Goal: Task Accomplishment & Management: Manage account settings

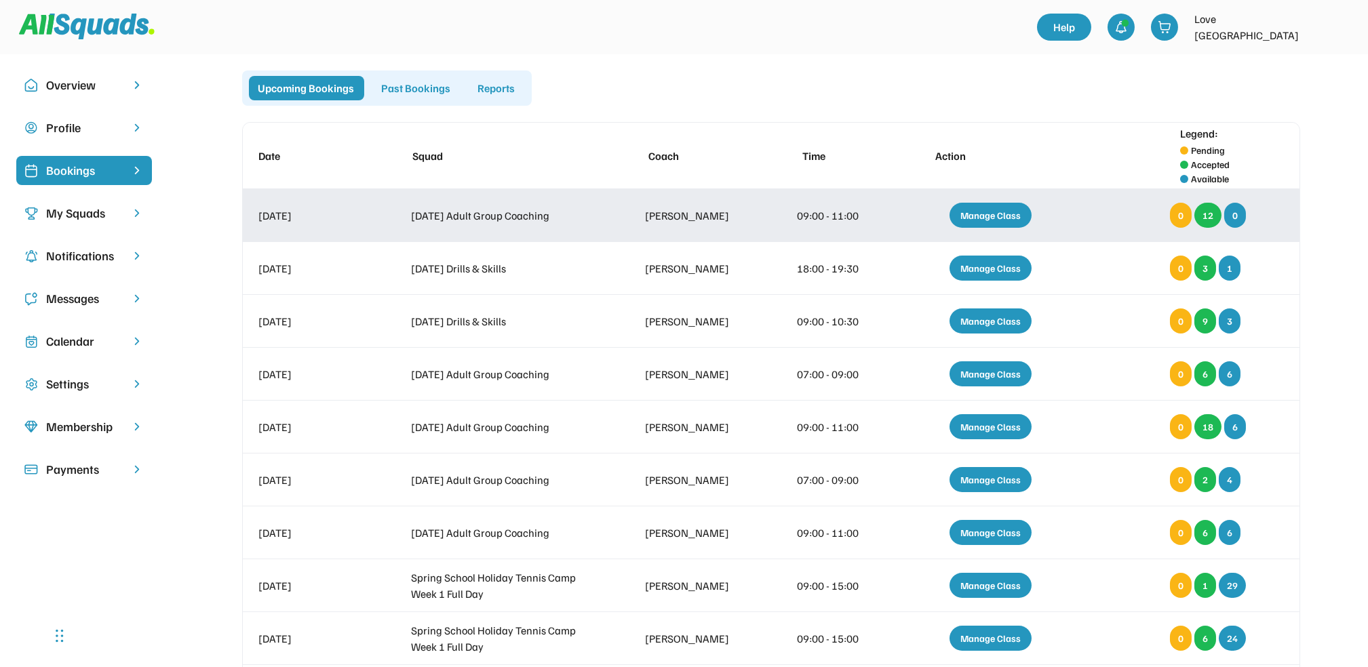
click at [986, 214] on div "Manage Class" at bounding box center [990, 215] width 82 height 25
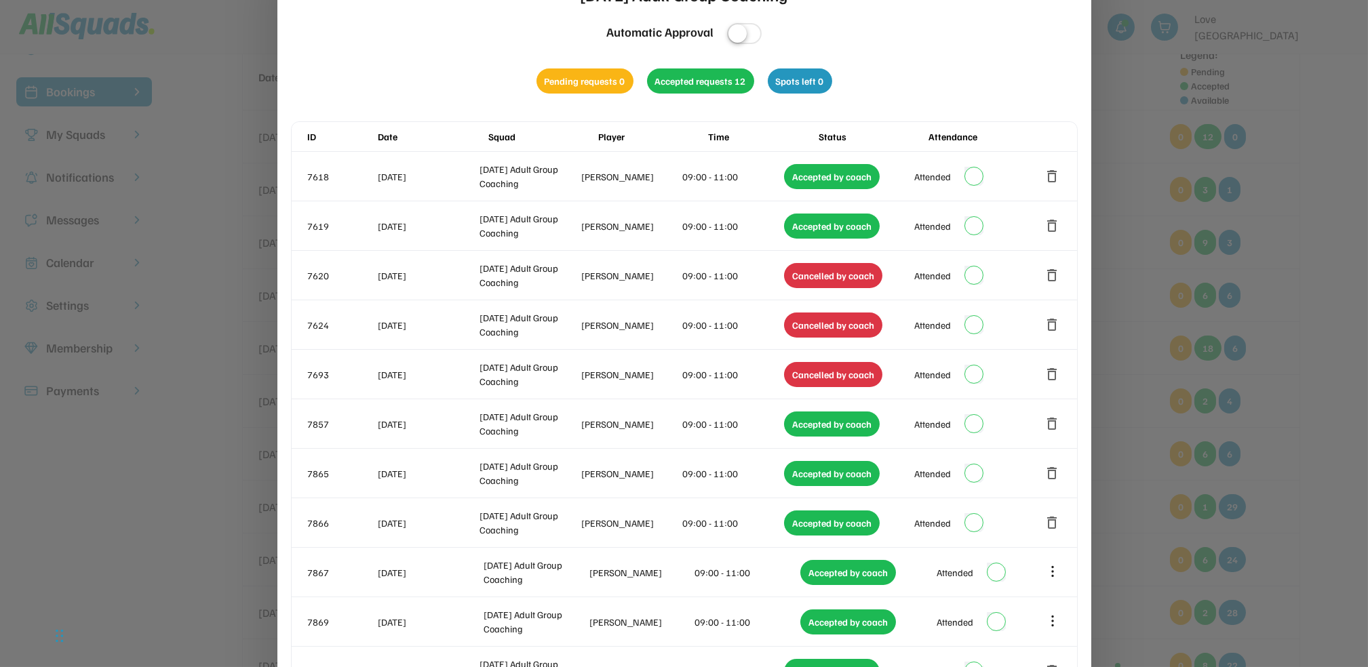
scroll to position [80, 0]
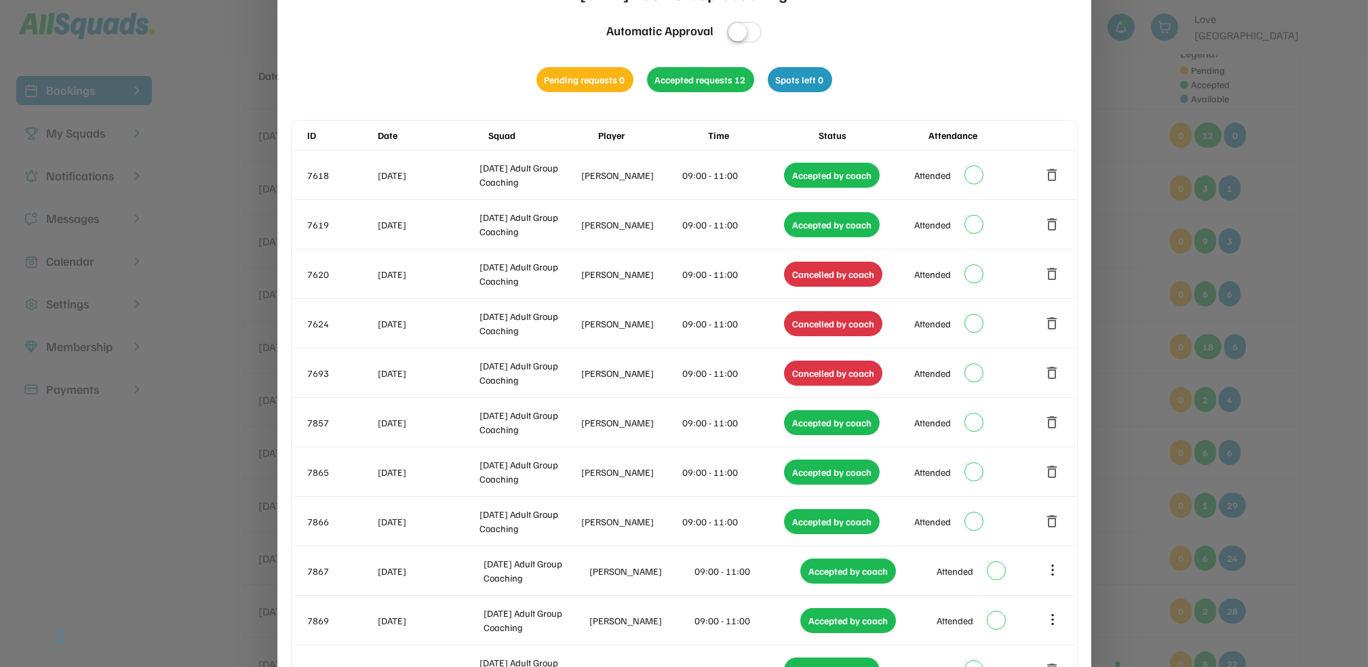
click at [1362, 125] on div at bounding box center [684, 333] width 1368 height 667
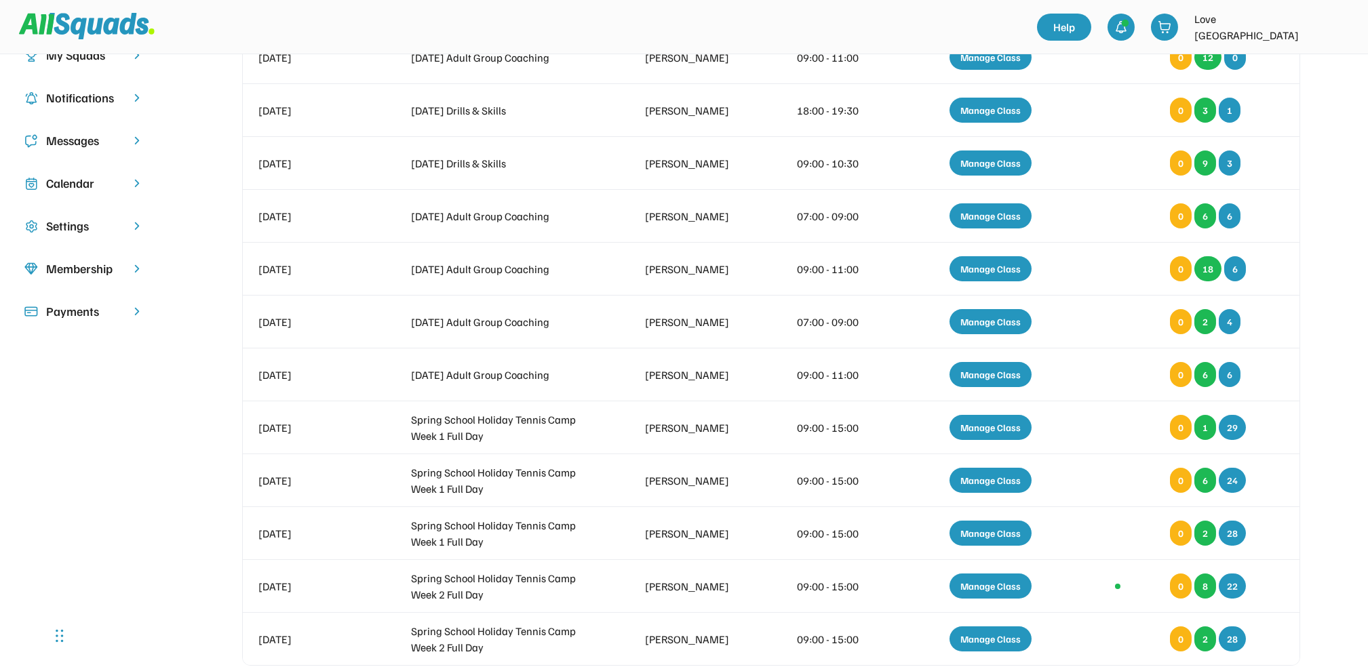
scroll to position [159, 0]
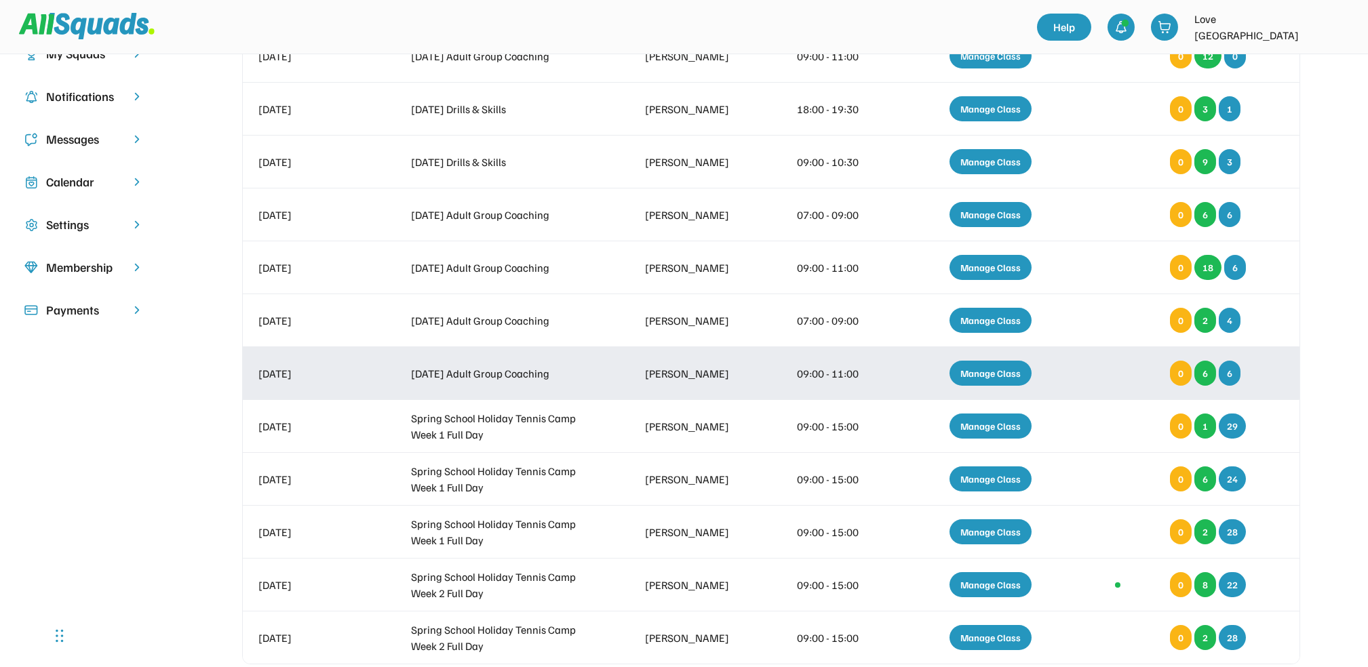
click at [970, 370] on div "Manage Class" at bounding box center [990, 373] width 82 height 25
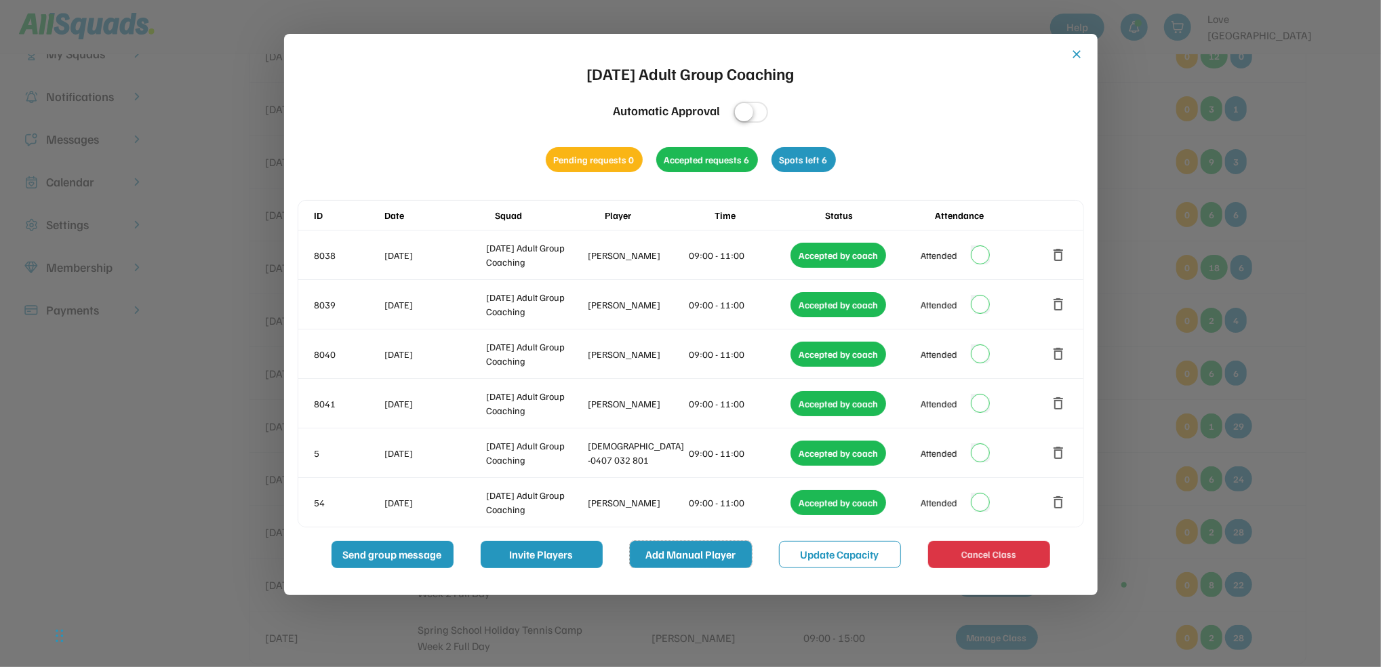
click at [724, 553] on button "Add Manual Player" at bounding box center [691, 554] width 122 height 27
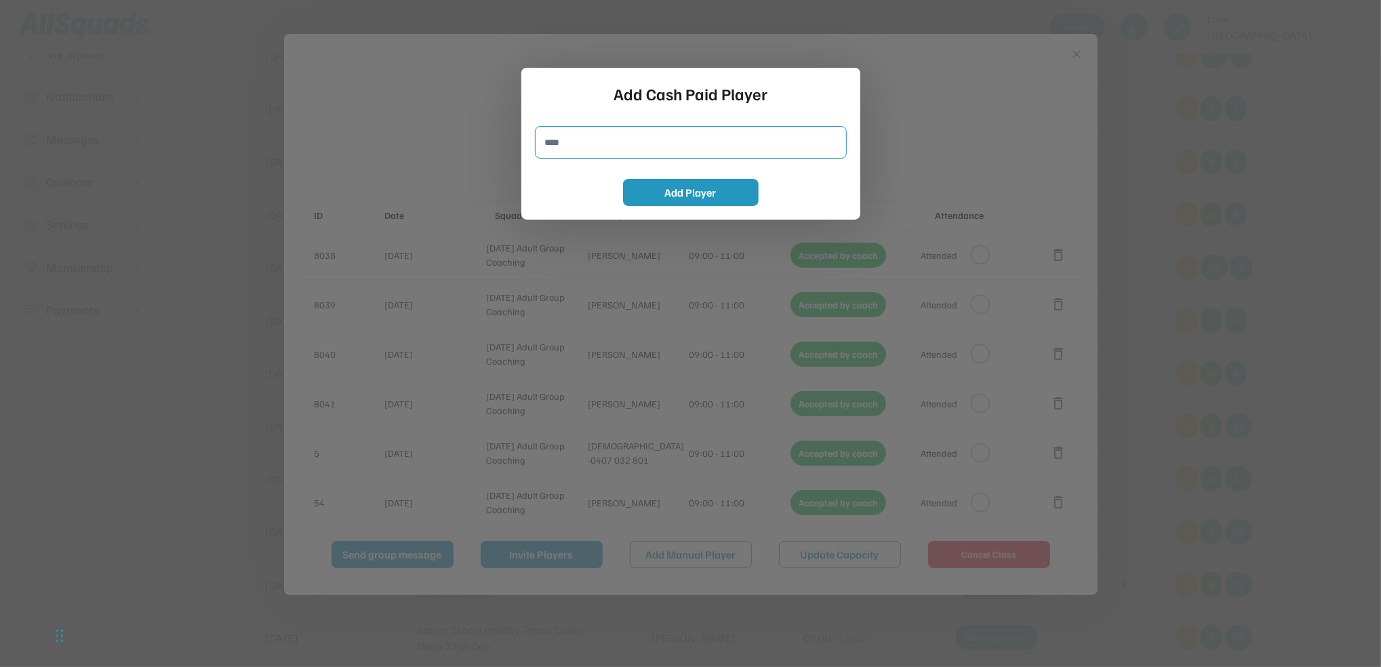
click at [570, 142] on input "input" at bounding box center [691, 142] width 312 height 33
type input "**********"
click at [688, 187] on button "Add Player" at bounding box center [691, 192] width 136 height 27
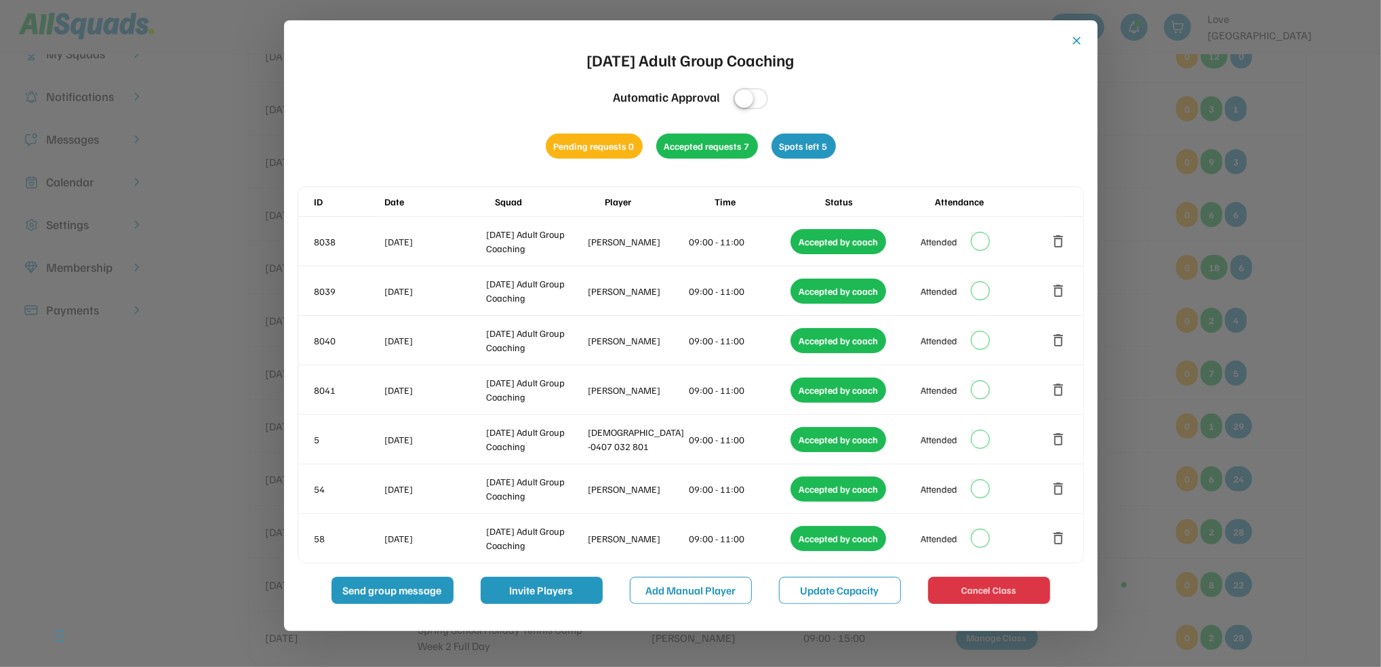
click at [1300, 199] on div at bounding box center [690, 333] width 1381 height 667
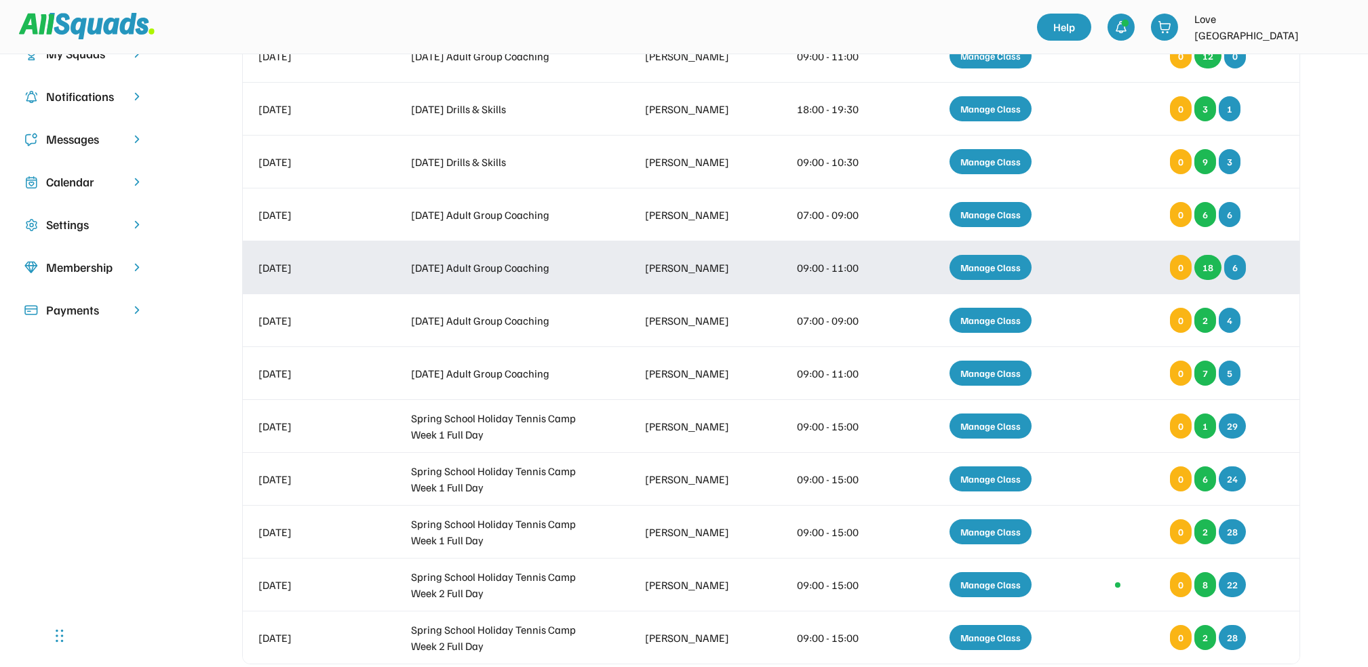
click at [995, 273] on div "Manage Class" at bounding box center [990, 267] width 82 height 25
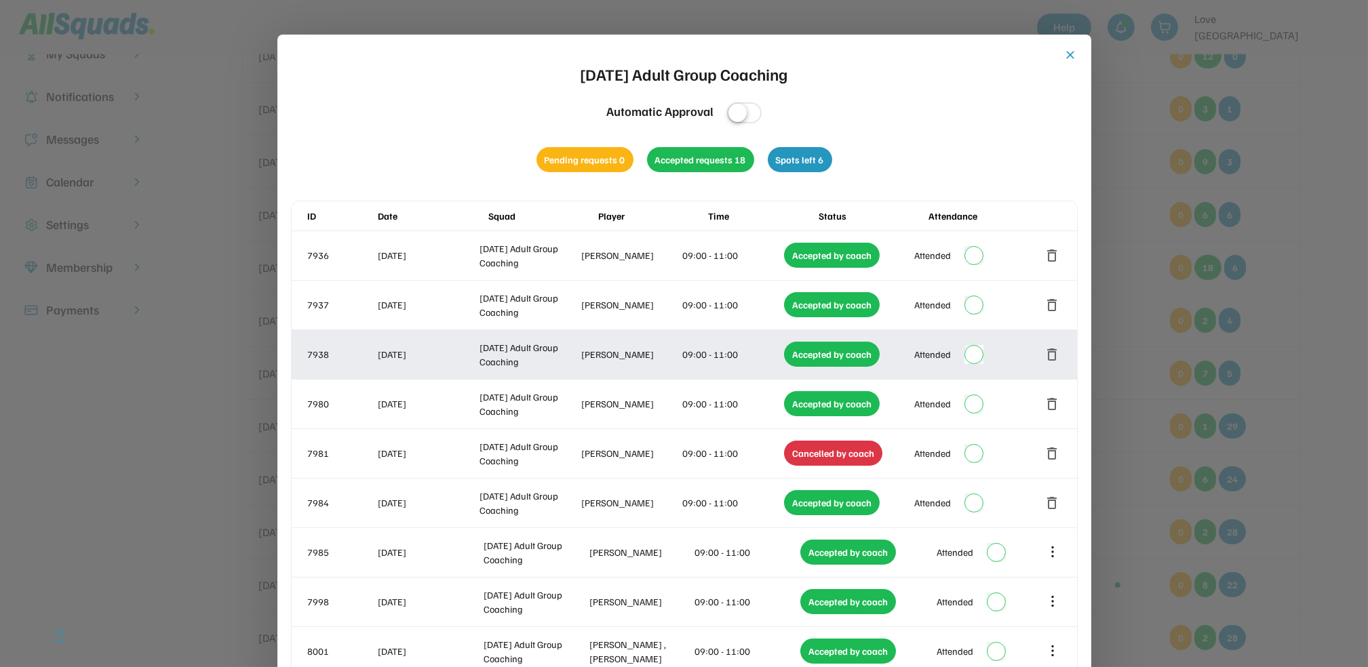
click at [1051, 356] on button "delete" at bounding box center [1052, 354] width 16 height 16
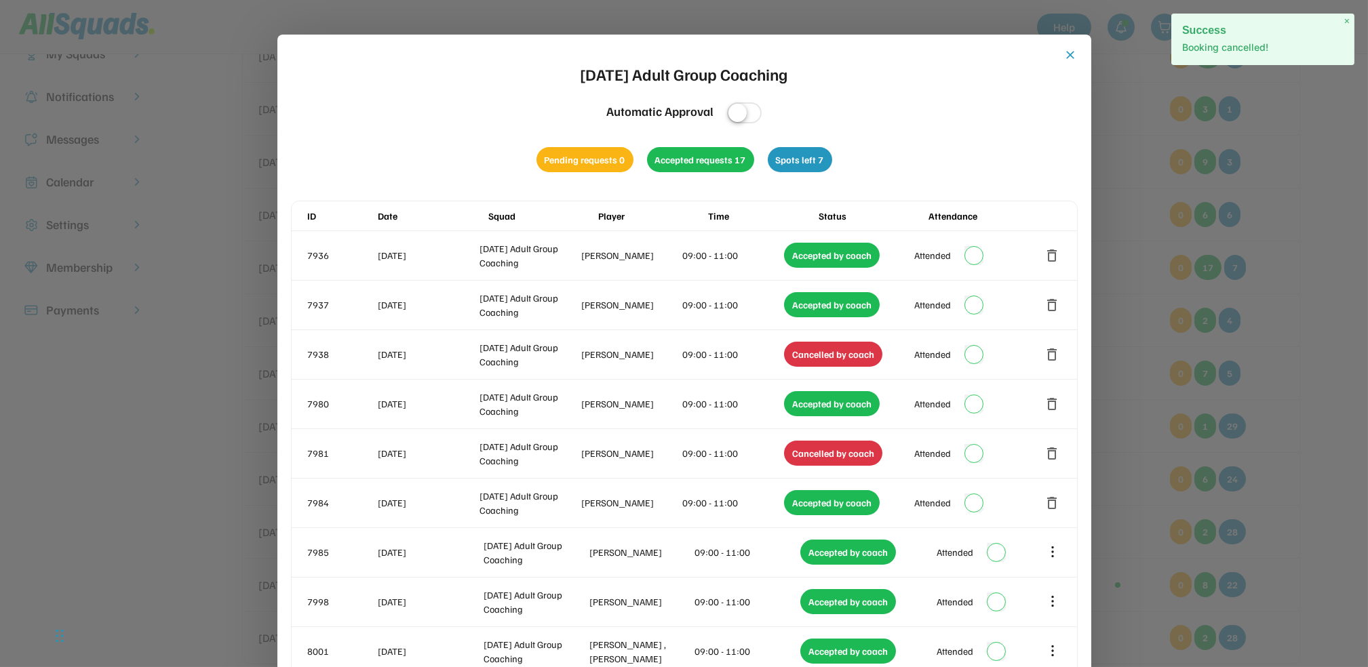
click at [1073, 48] on button "close" at bounding box center [1071, 55] width 14 height 14
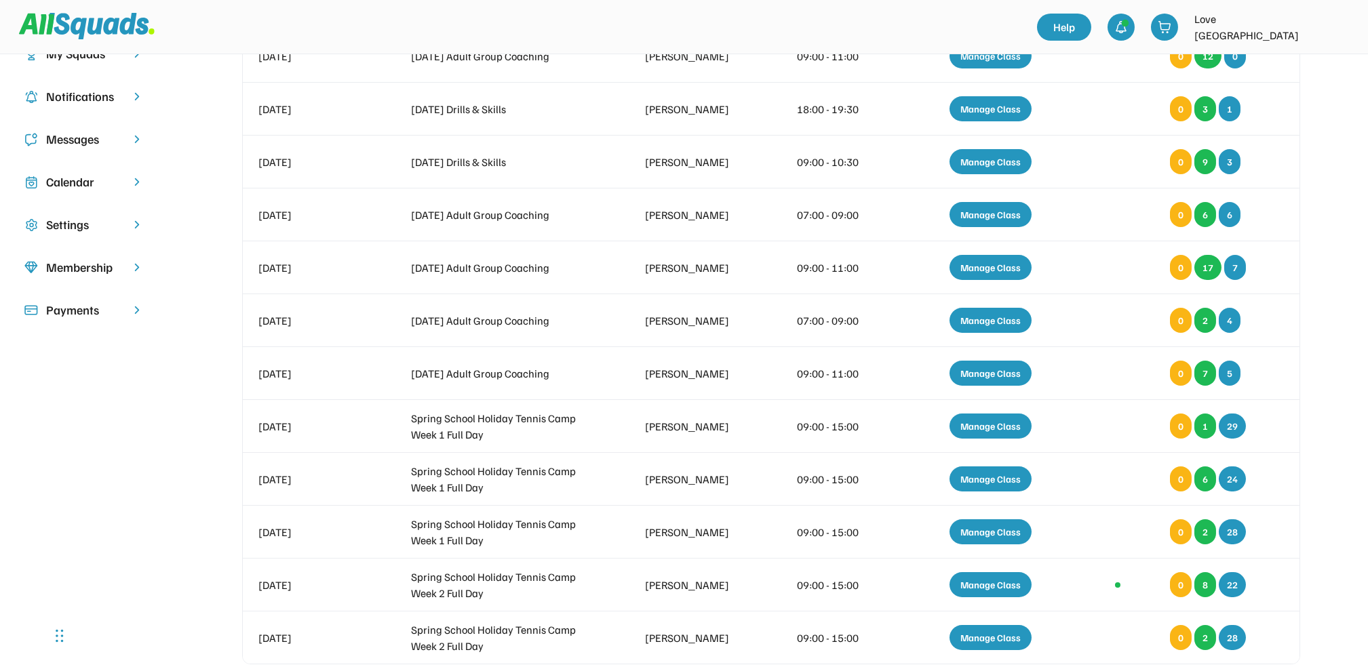
click at [1320, 149] on div "Upcoming Bookings Past Bookings Reports Date Squad Coach Time Action Legend: Pe…" at bounding box center [770, 311] width 1161 height 801
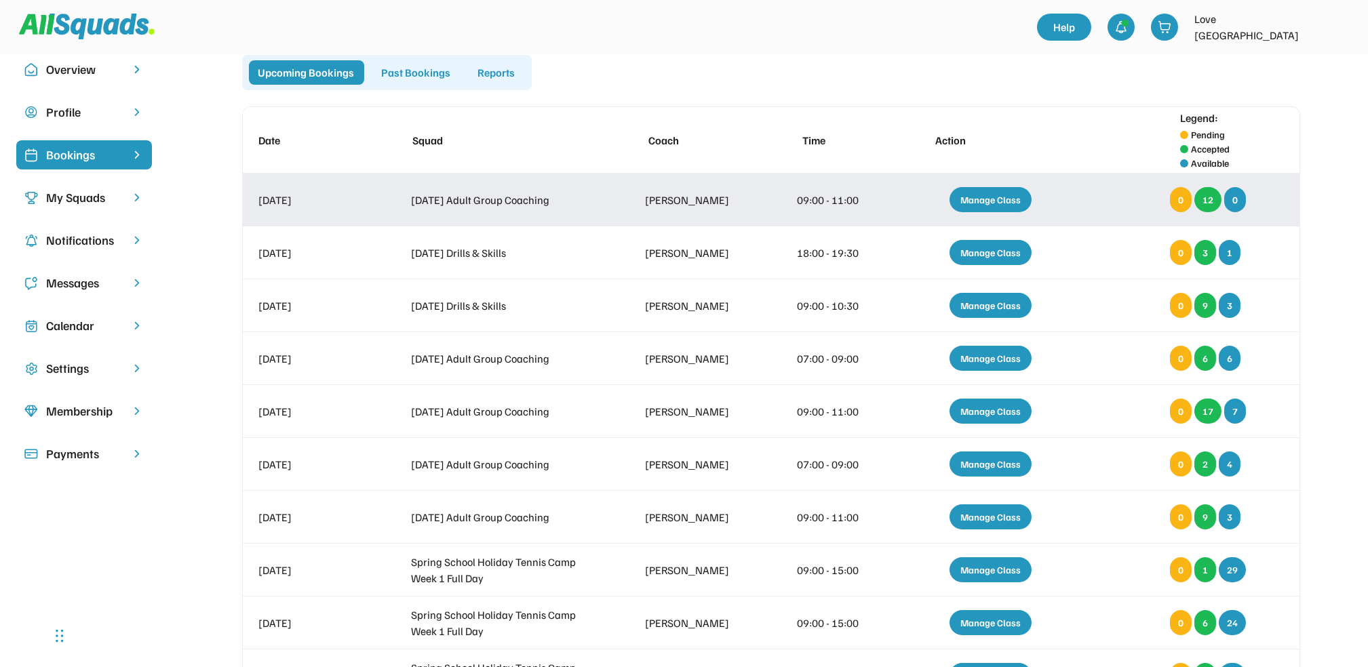
click at [1001, 194] on div "Manage Class" at bounding box center [990, 199] width 82 height 25
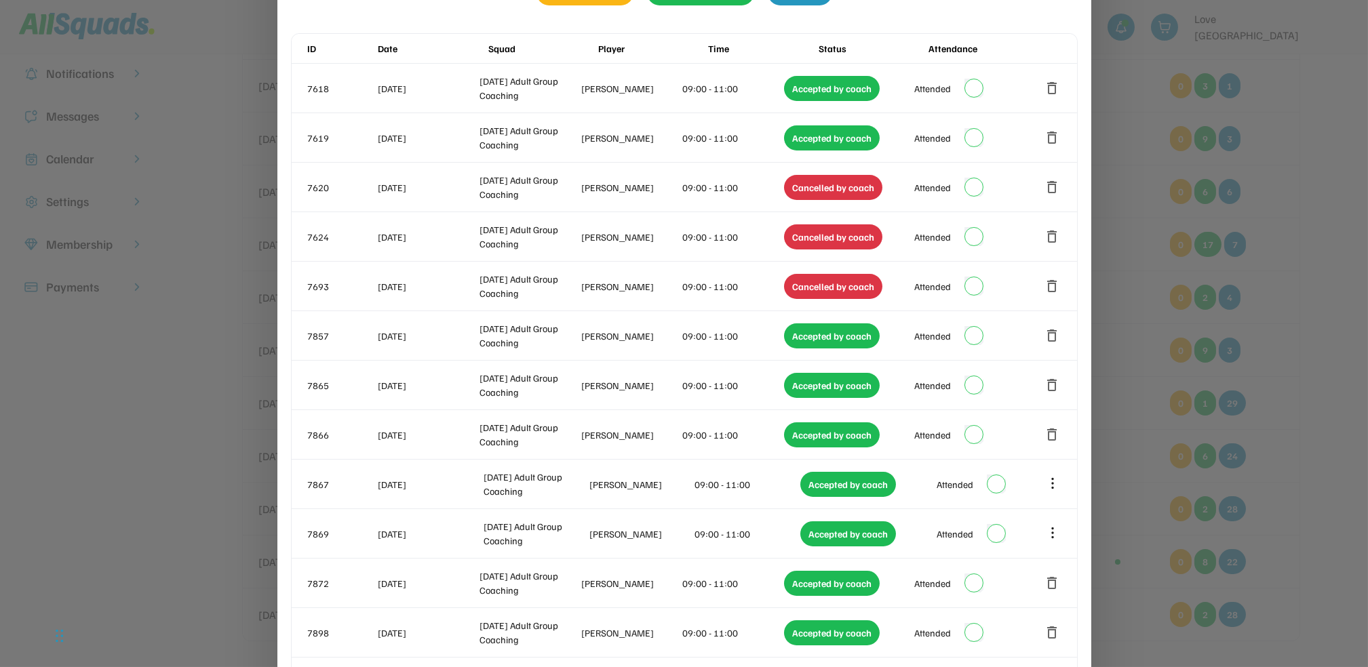
scroll to position [155, 0]
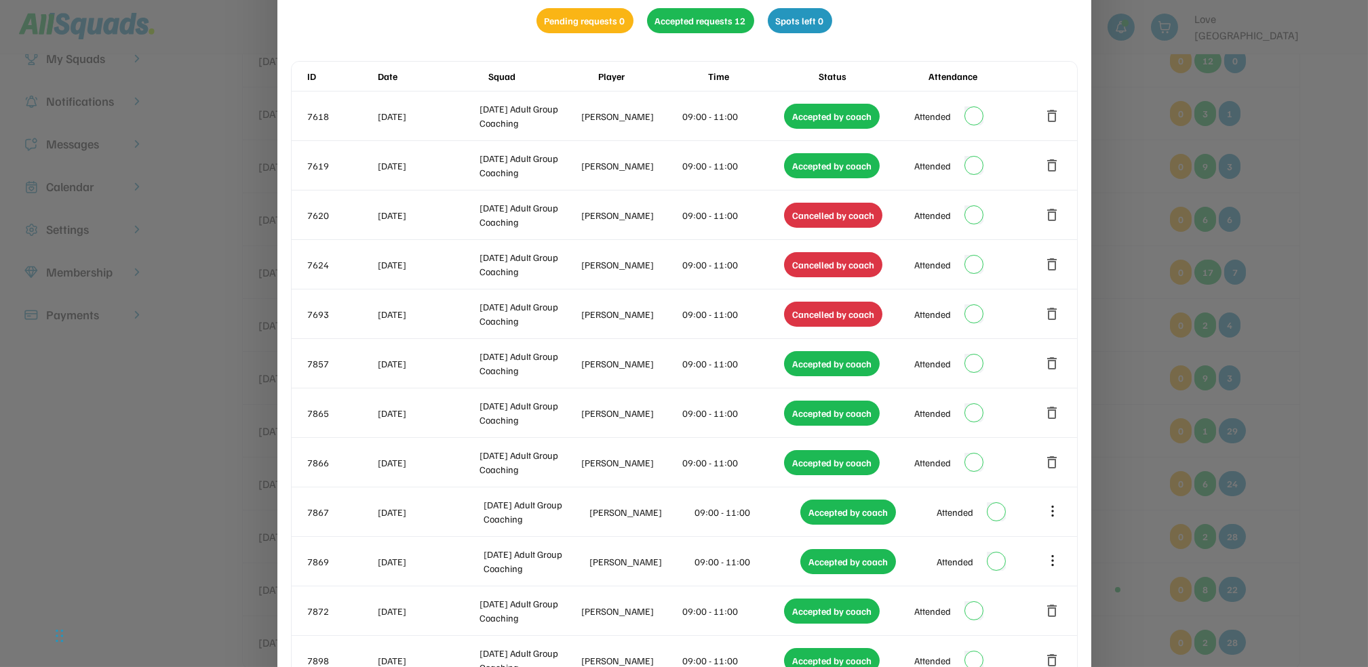
click at [1316, 275] on div at bounding box center [684, 333] width 1368 height 667
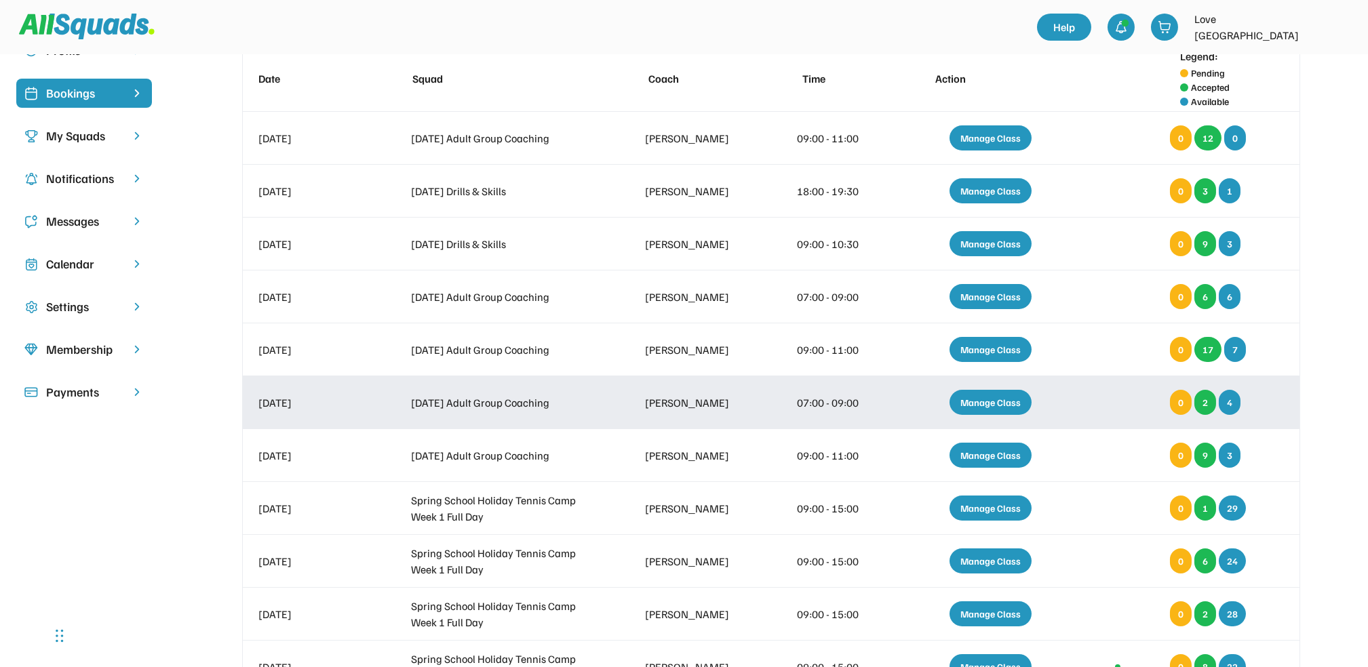
scroll to position [40, 0]
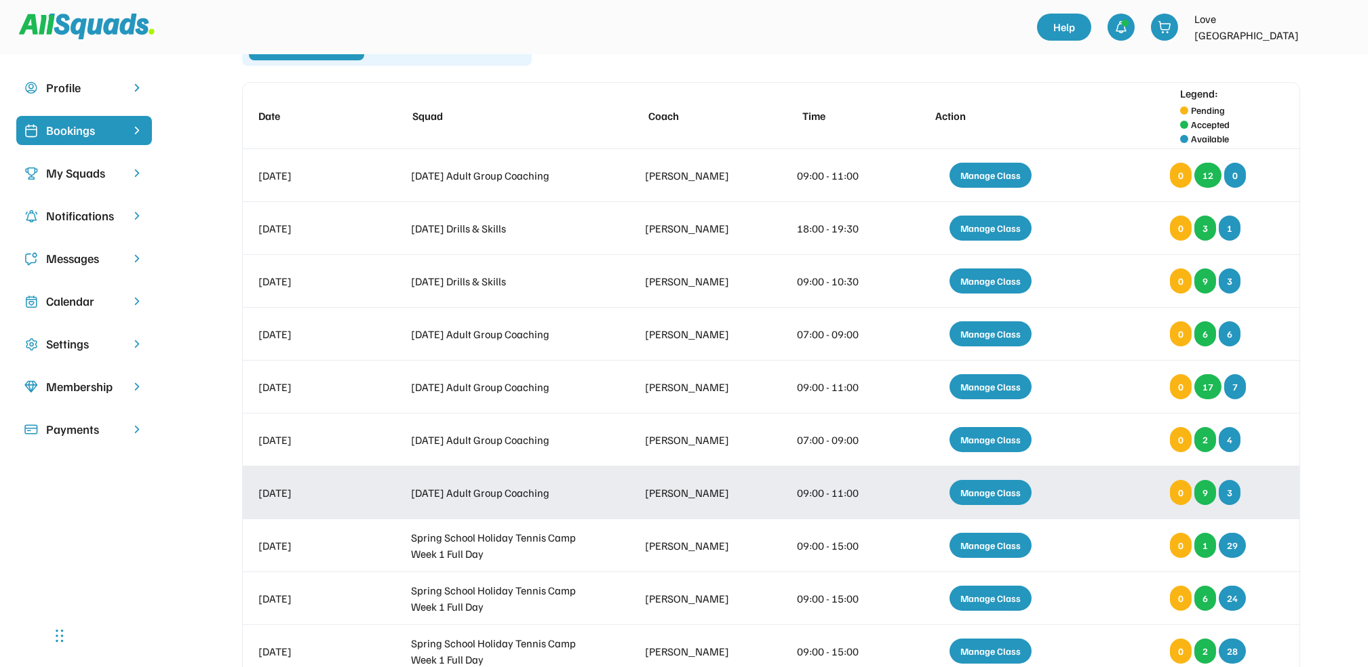
click at [964, 492] on div "Manage Class" at bounding box center [990, 492] width 82 height 25
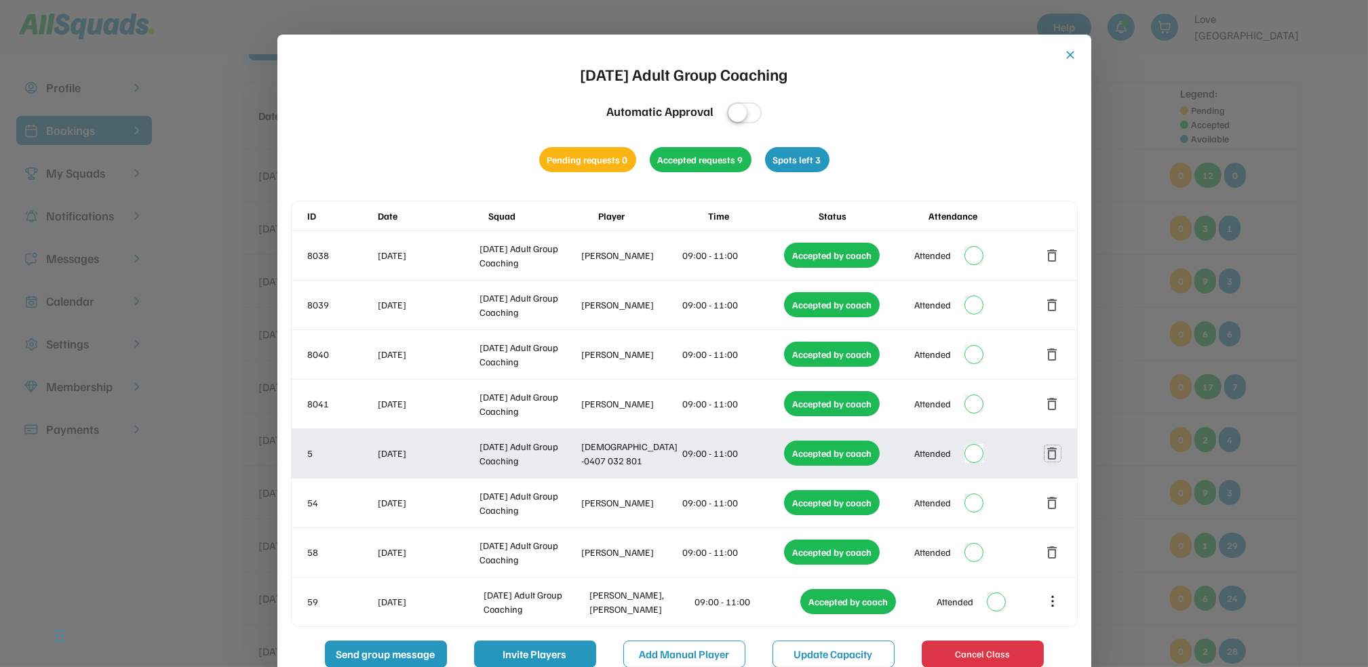
click at [1050, 449] on button "delete" at bounding box center [1052, 453] width 16 height 16
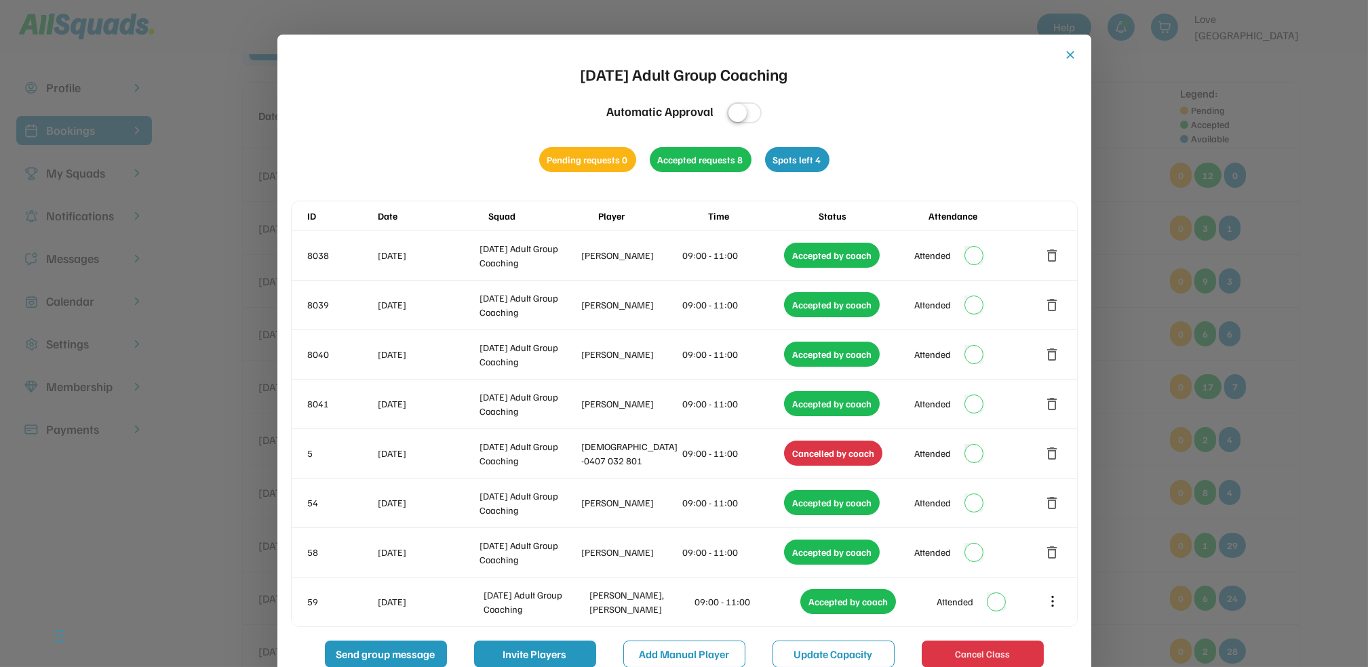
click at [1075, 52] on button "close" at bounding box center [1071, 55] width 14 height 14
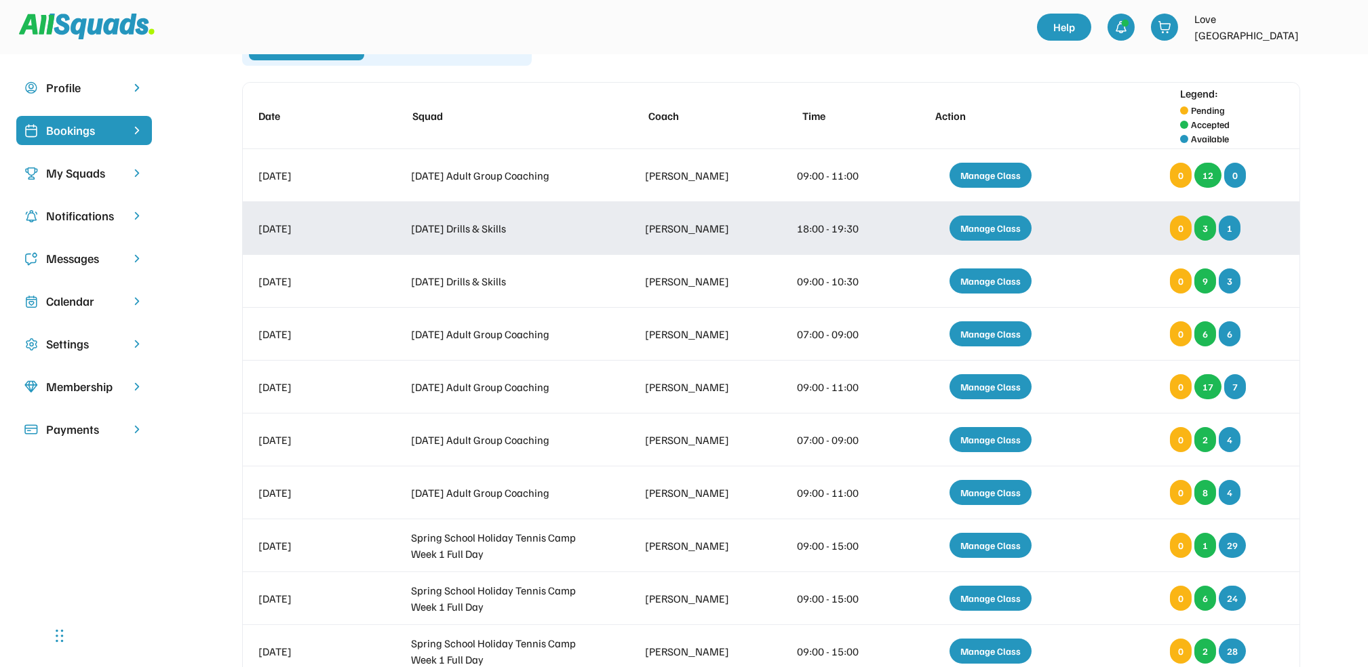
click at [986, 229] on div "Manage Class" at bounding box center [990, 228] width 82 height 25
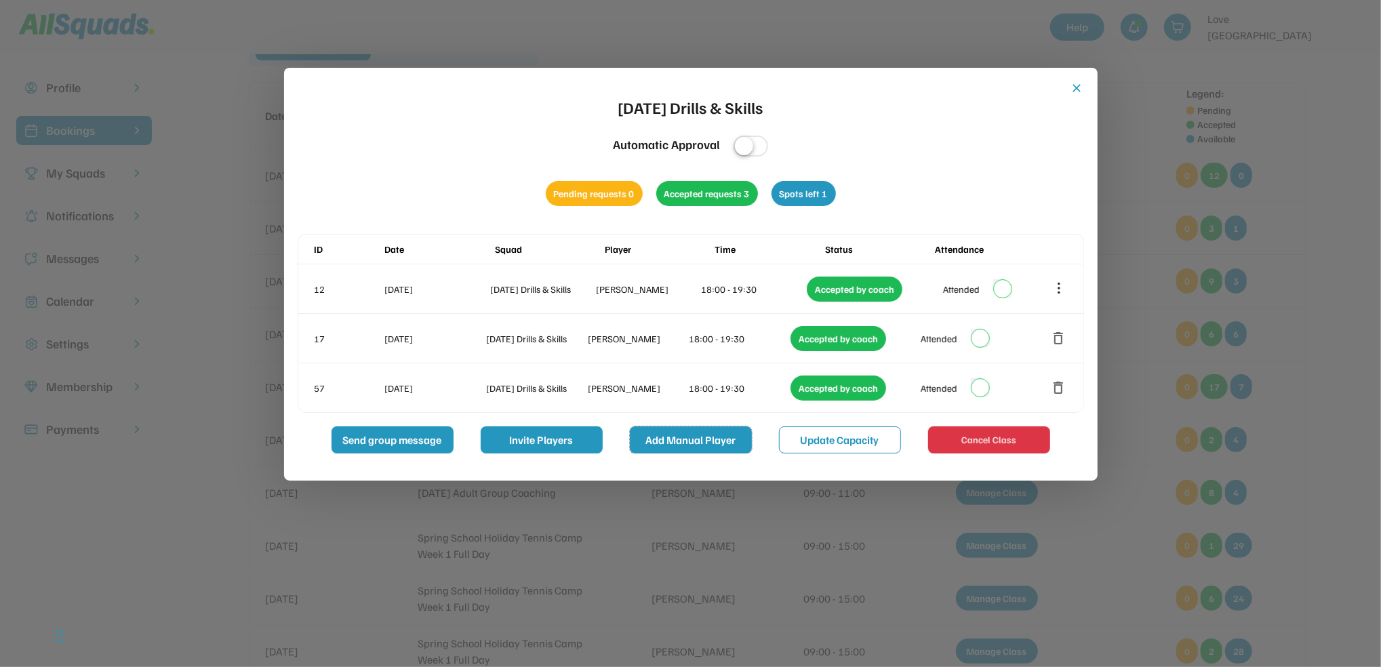
click at [698, 441] on button "Add Manual Player" at bounding box center [691, 439] width 122 height 27
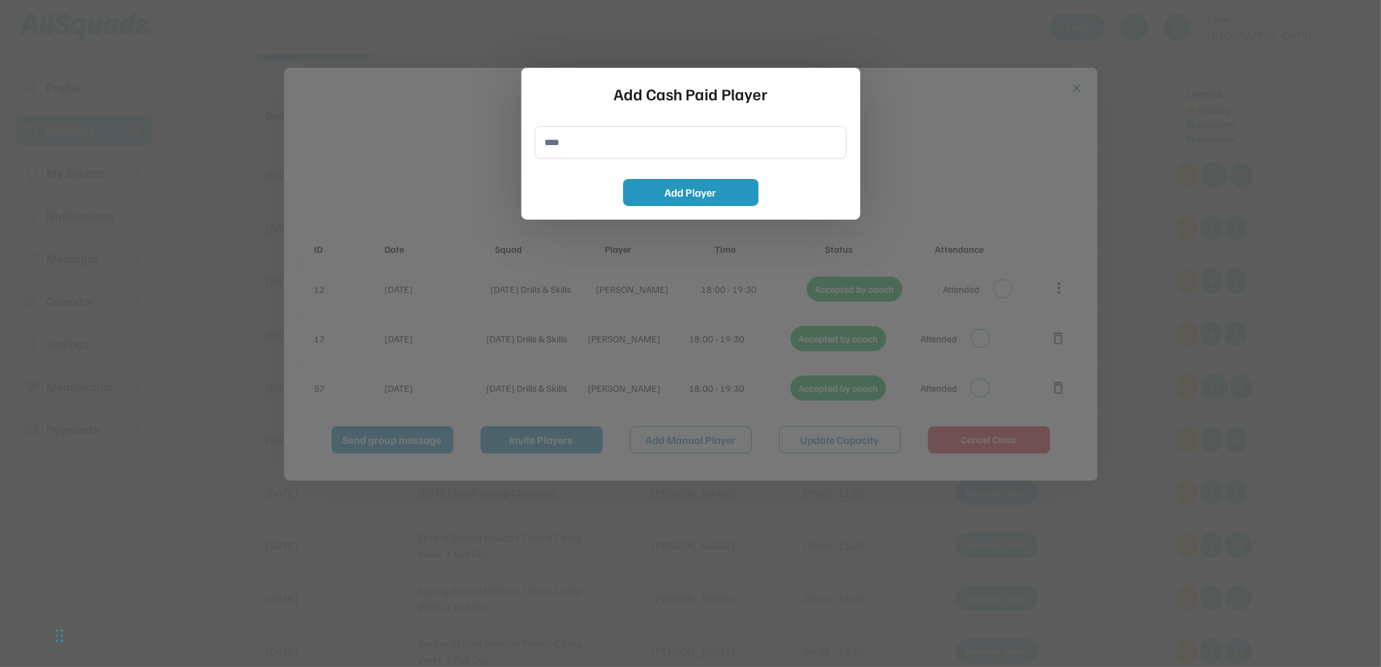
click at [599, 148] on input "input" at bounding box center [691, 142] width 312 height 33
type input "**********"
click at [673, 193] on button "Add Player" at bounding box center [691, 192] width 136 height 27
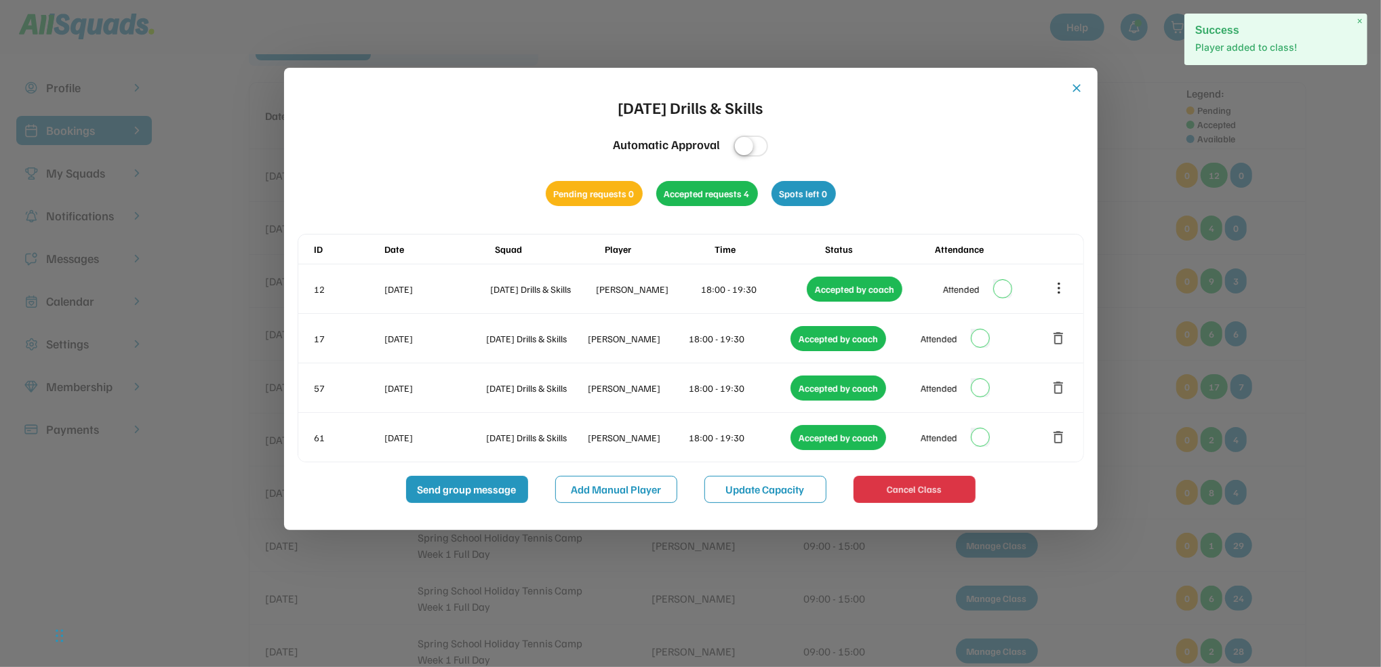
click at [1077, 87] on button "close" at bounding box center [1078, 88] width 14 height 14
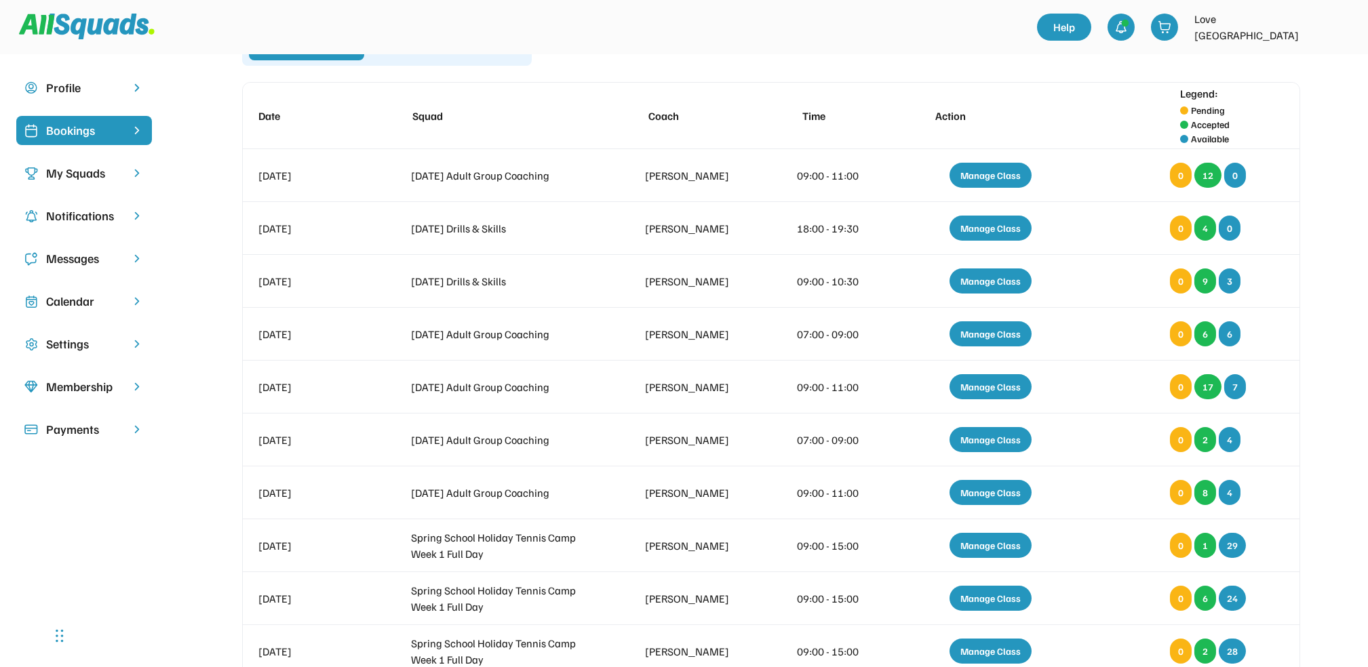
click at [1343, 258] on div "Upcoming Bookings Past Bookings Reports Date Squad Coach Time Action Legend: Pe…" at bounding box center [770, 431] width 1161 height 801
